Goal: Information Seeking & Learning: Learn about a topic

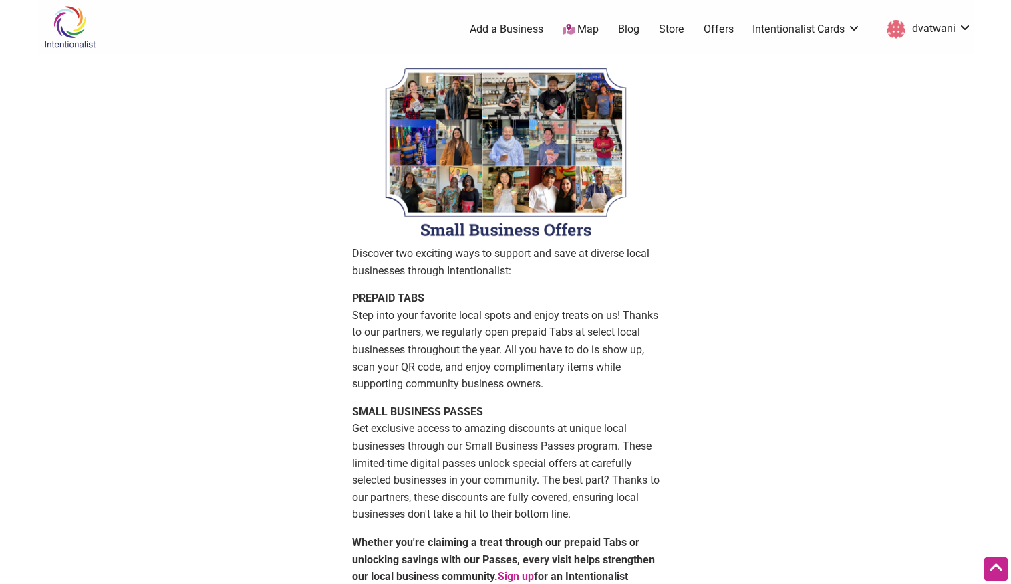
scroll to position [395, 0]
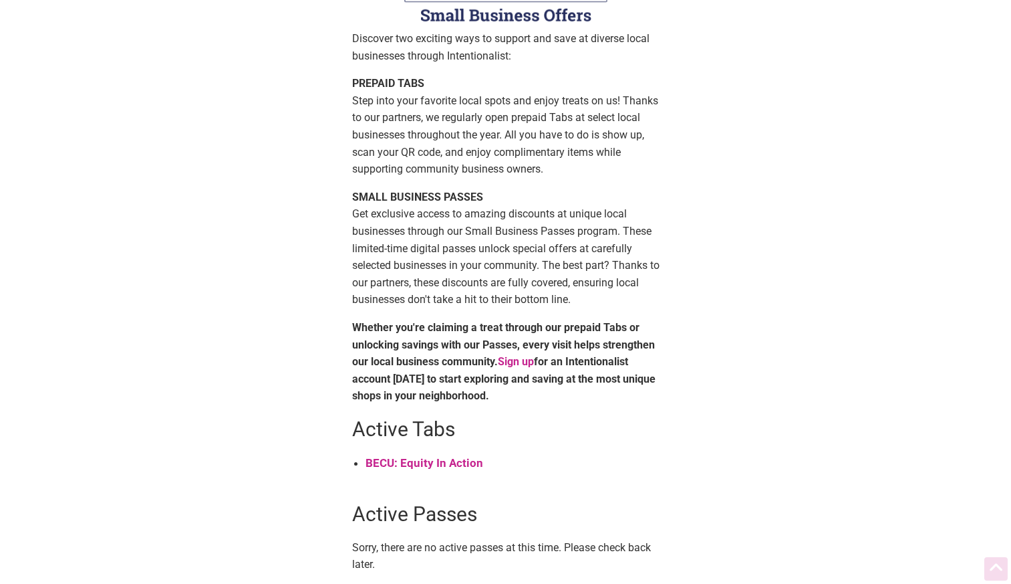
scroll to position [249, 0]
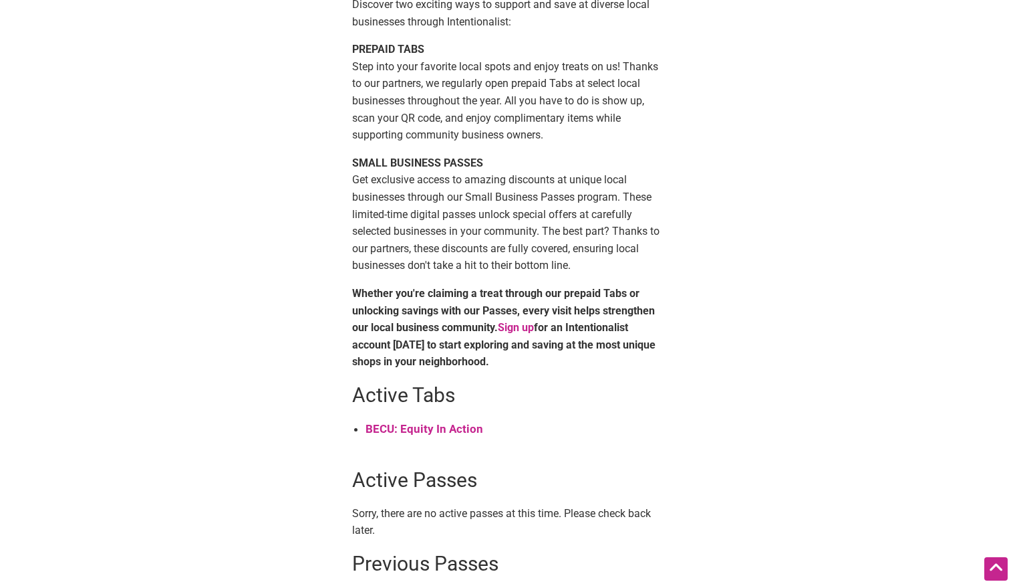
click at [423, 431] on strong "BECU: Equity In Action" at bounding box center [425, 428] width 118 height 13
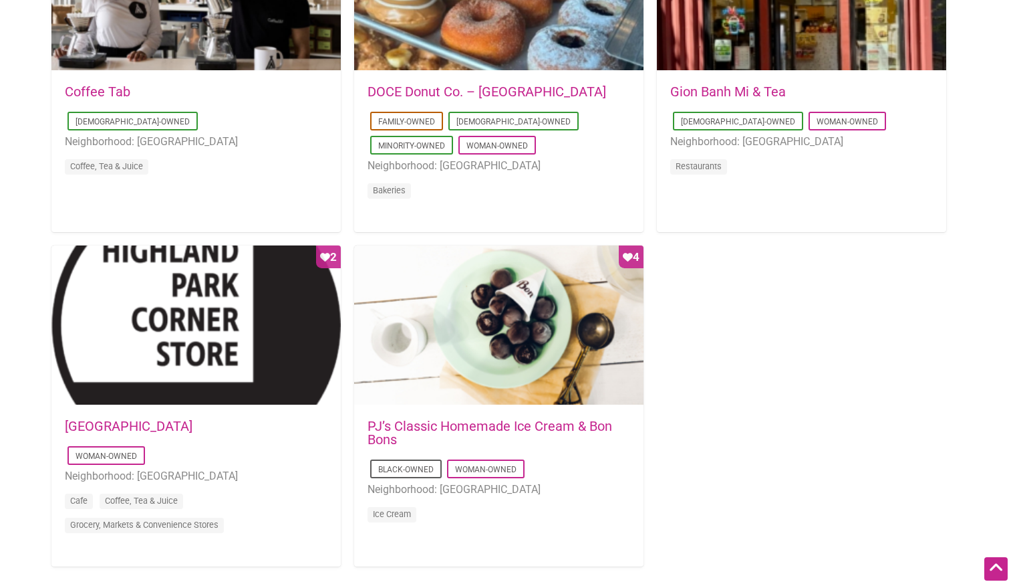
scroll to position [1286, 0]
